Goal: Find specific page/section: Find specific page/section

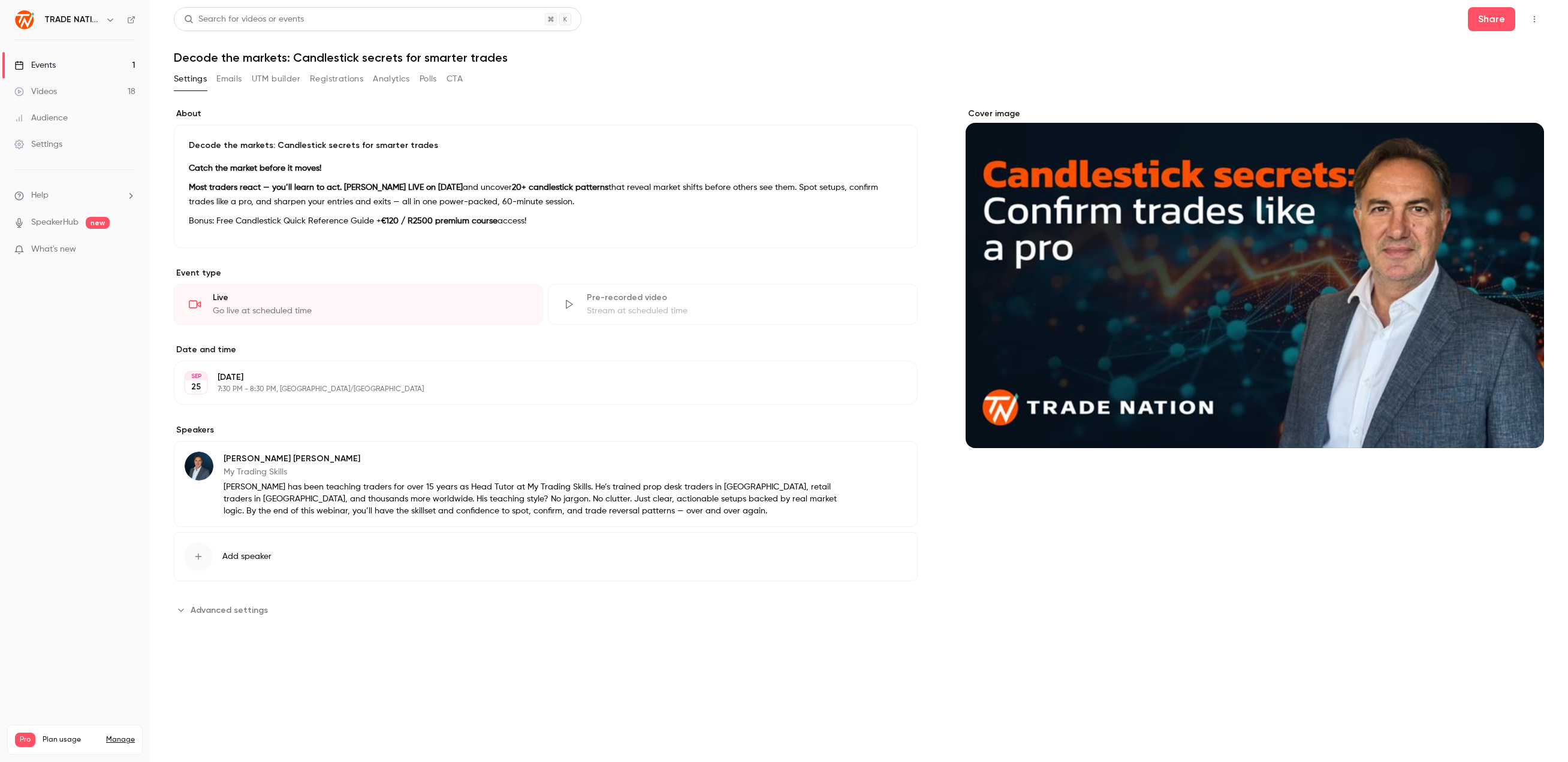
click at [393, 74] on button "Analytics" at bounding box center [391, 79] width 37 height 19
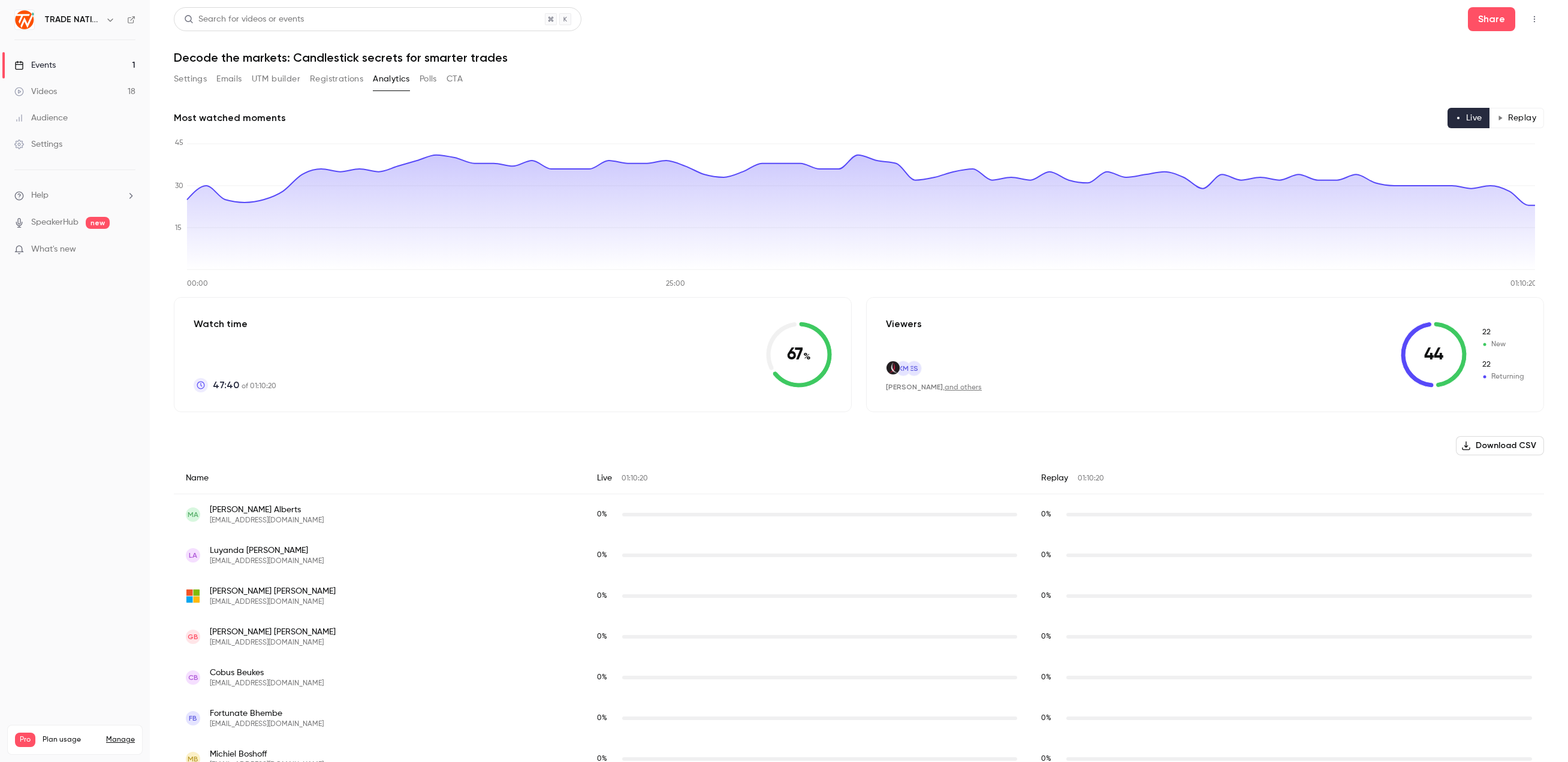
click at [432, 79] on button "Polls" at bounding box center [428, 79] width 17 height 19
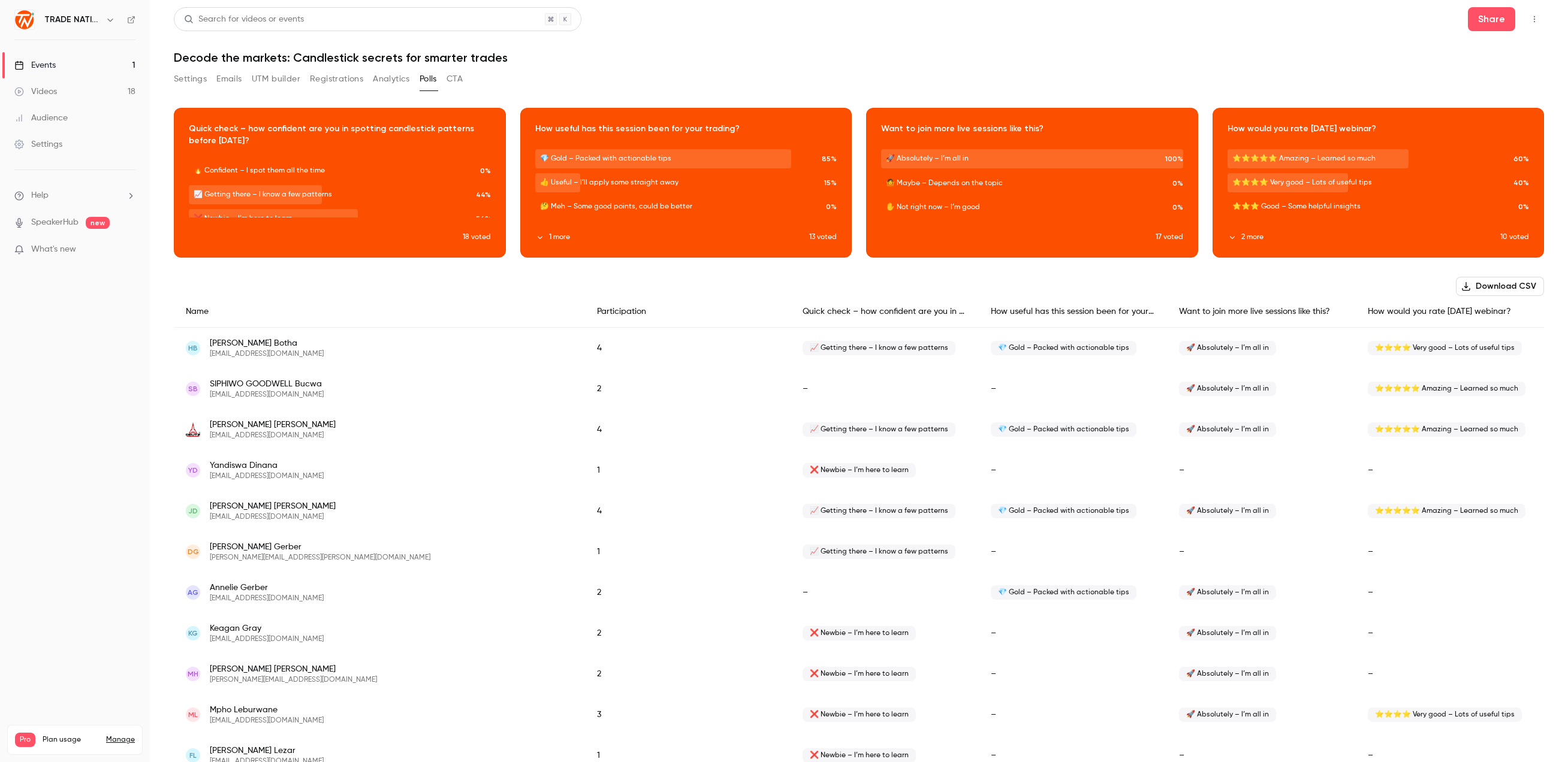
click at [461, 76] on button "CTA" at bounding box center [454, 79] width 16 height 19
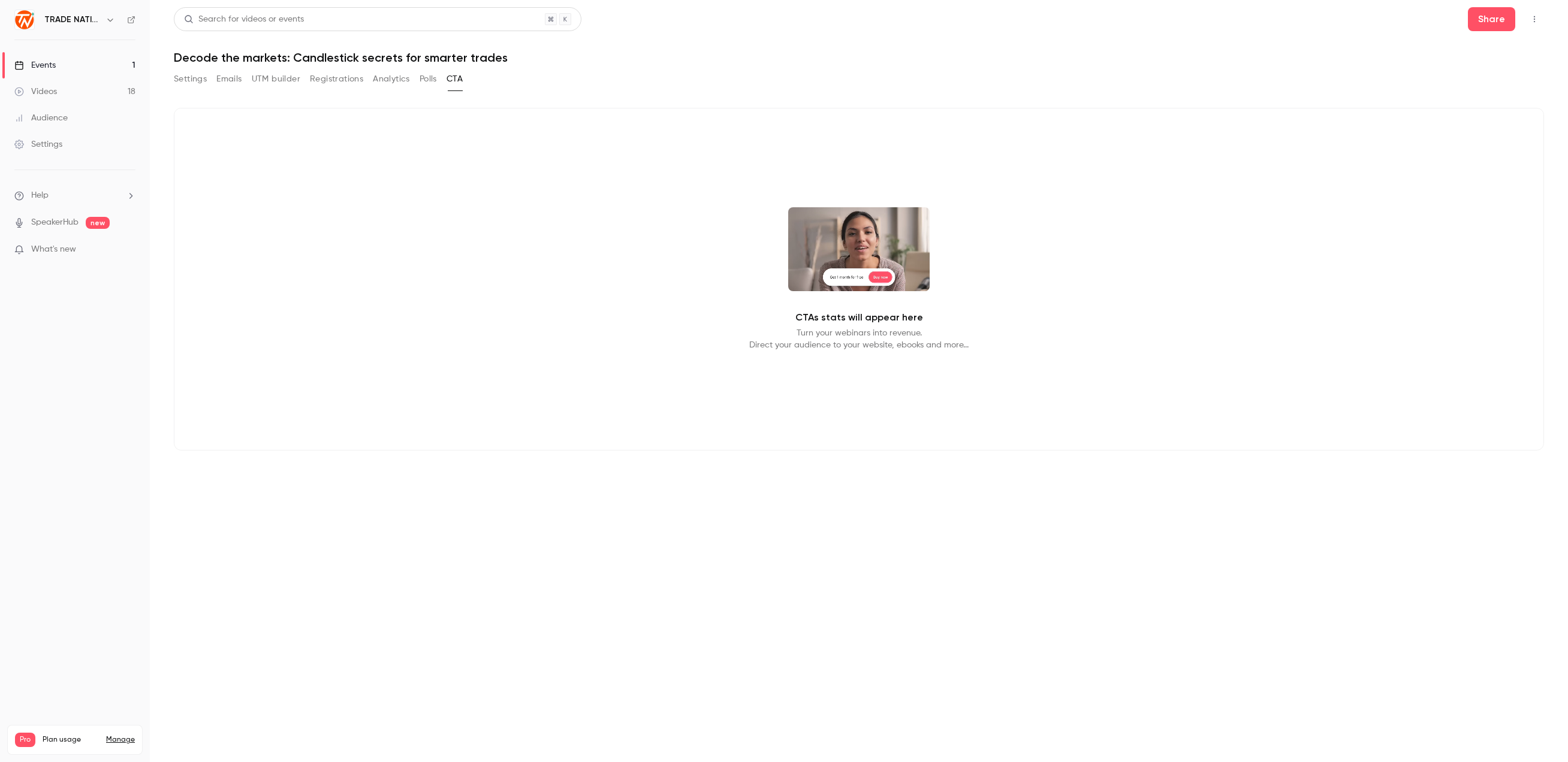
click at [395, 81] on button "Analytics" at bounding box center [391, 79] width 37 height 19
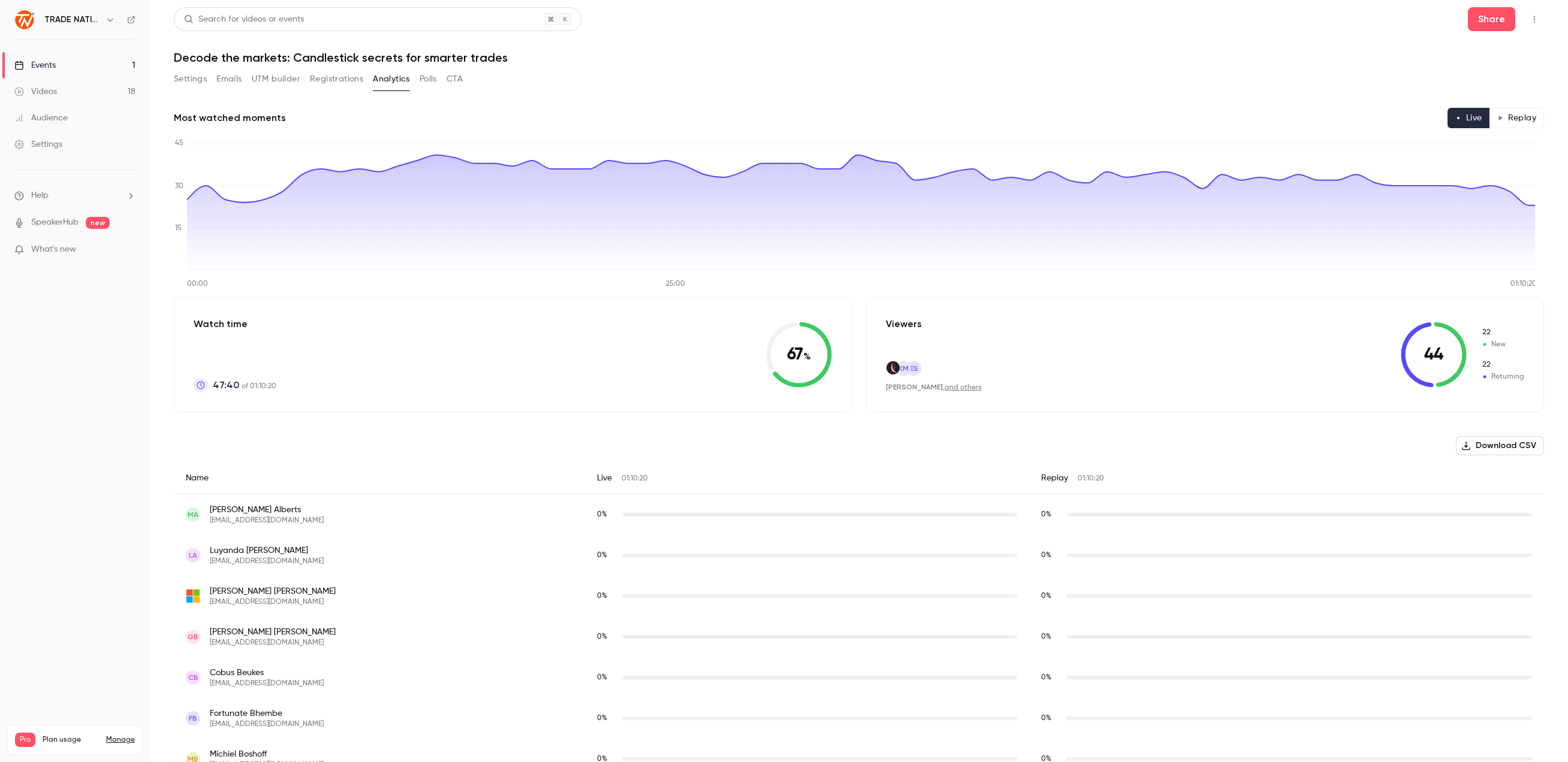
click at [324, 79] on button "Registrations" at bounding box center [336, 79] width 54 height 19
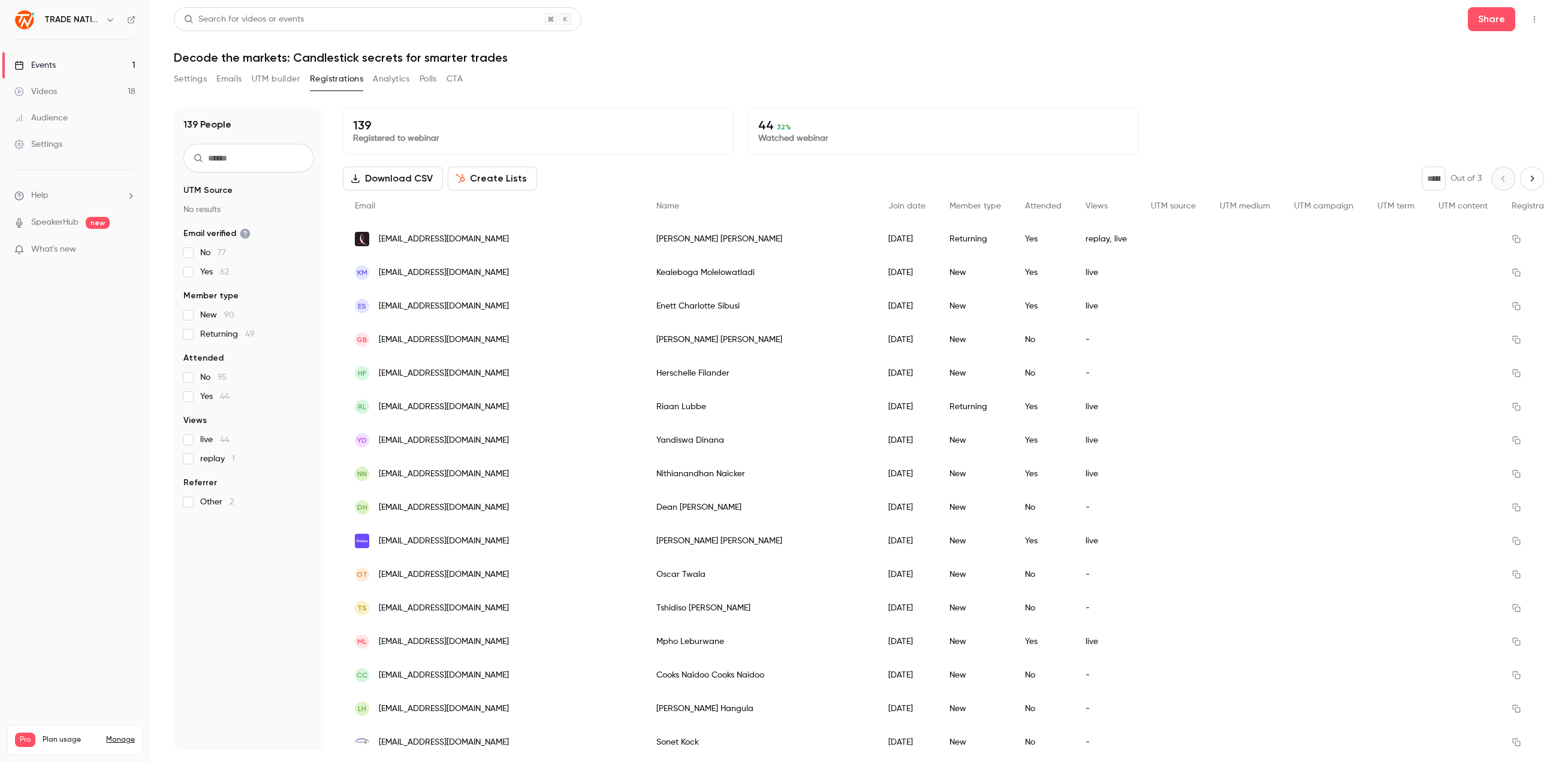
click at [270, 84] on button "UTM builder" at bounding box center [275, 79] width 48 height 19
